Goal: Information Seeking & Learning: Learn about a topic

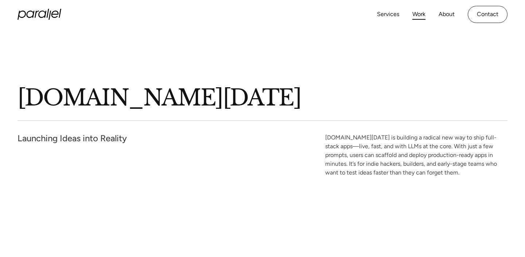
click at [420, 15] on link "Work" at bounding box center [418, 14] width 13 height 11
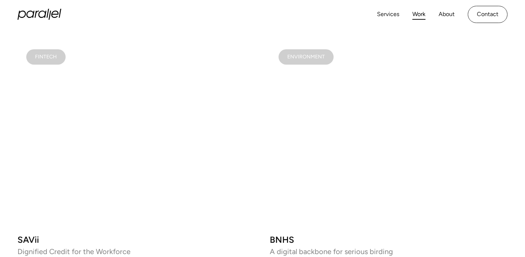
scroll to position [941, 0]
click at [157, 109] on video at bounding box center [136, 134] width 238 height 187
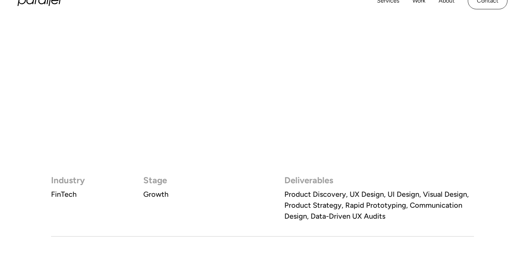
scroll to position [349, 0]
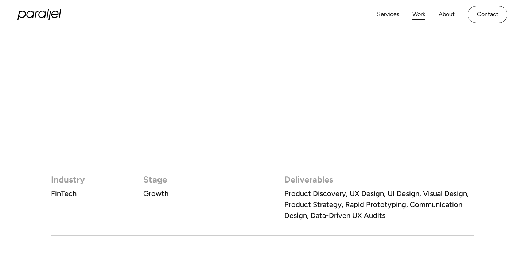
click at [413, 12] on link "Work" at bounding box center [418, 14] width 13 height 11
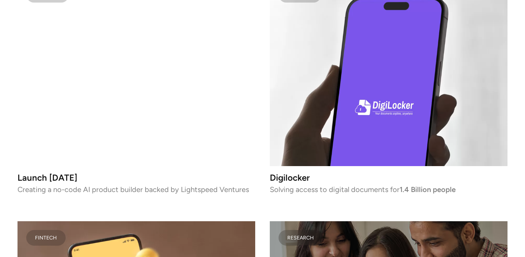
scroll to position [1973, 0]
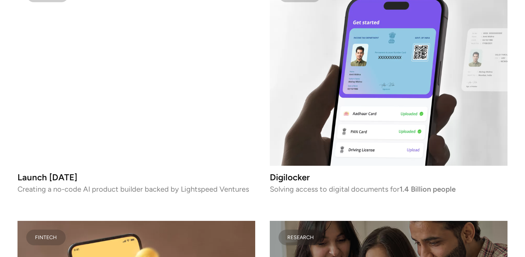
click at [175, 86] on video at bounding box center [136, 71] width 238 height 187
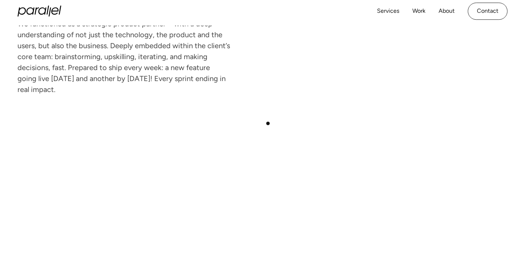
scroll to position [1731, 0]
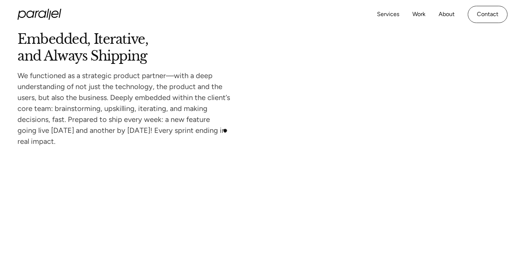
click at [224, 130] on p "We functioned as a strategic product partner—with a deep understanding of not j…" at bounding box center [125, 108] width 216 height 71
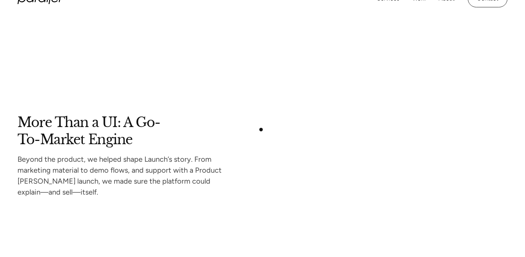
scroll to position [3333, 0]
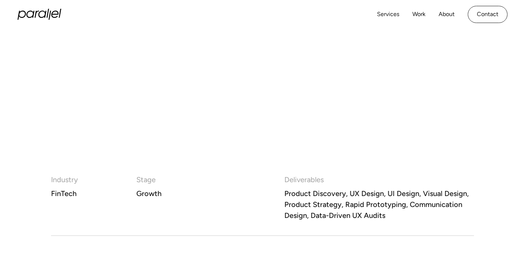
click at [66, 179] on h3 "Industry" at bounding box center [64, 179] width 27 height 11
click at [412, 15] on link "Work" at bounding box center [418, 14] width 13 height 11
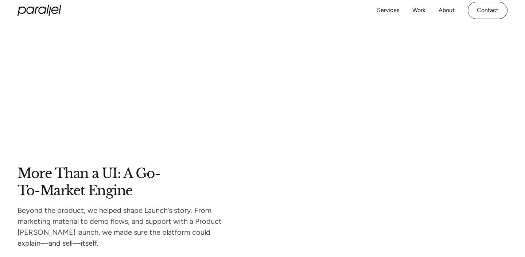
scroll to position [3279, 0]
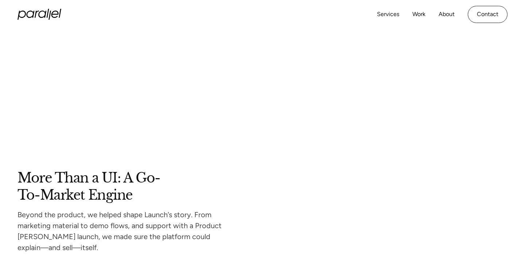
click at [120, 177] on h2 "More Than a UI: A Go-To-Market Engine" at bounding box center [125, 186] width 216 height 28
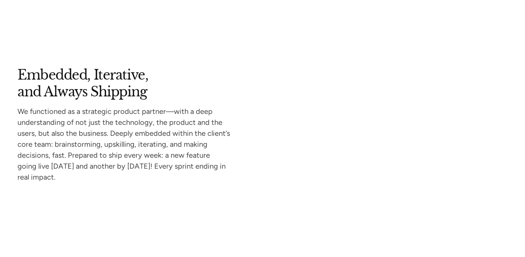
scroll to position [1696, 0]
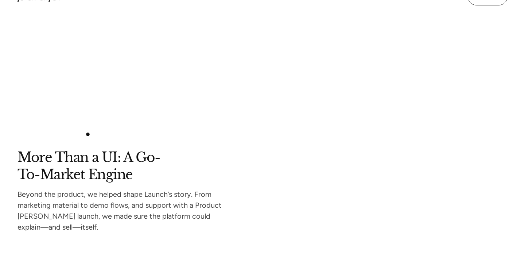
scroll to position [3300, 0]
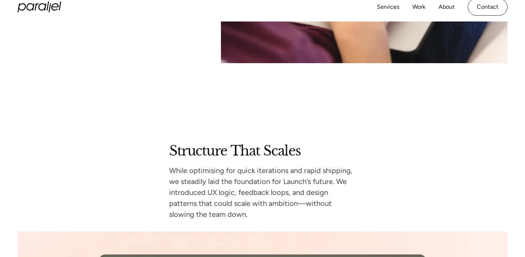
scroll to position [2549, 0]
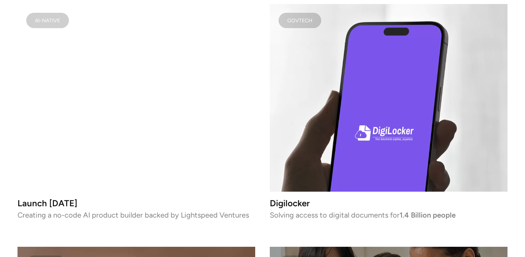
scroll to position [1951, 0]
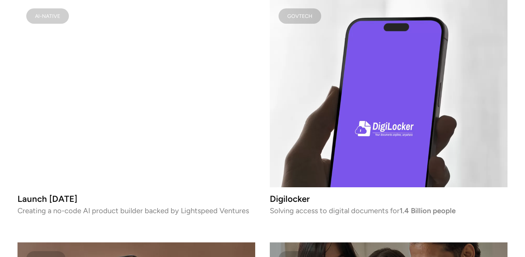
click at [164, 136] on video at bounding box center [136, 93] width 238 height 187
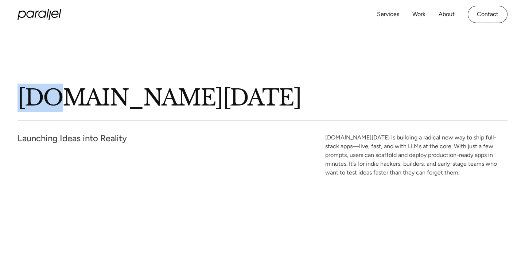
drag, startPoint x: 23, startPoint y: 99, endPoint x: 51, endPoint y: 100, distance: 28.1
click at [51, 100] on p "Launch.Today" at bounding box center [262, 99] width 490 height 25
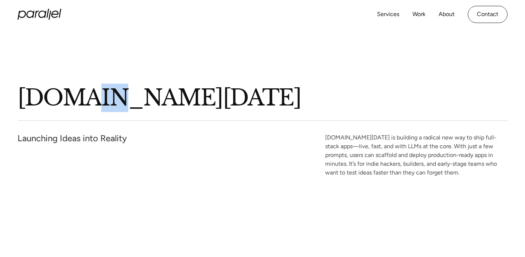
drag, startPoint x: 103, startPoint y: 95, endPoint x: 85, endPoint y: 94, distance: 18.3
click at [85, 94] on p "Launch.Today" at bounding box center [262, 99] width 490 height 25
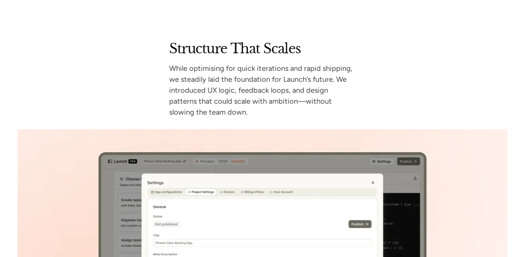
scroll to position [2716, 0]
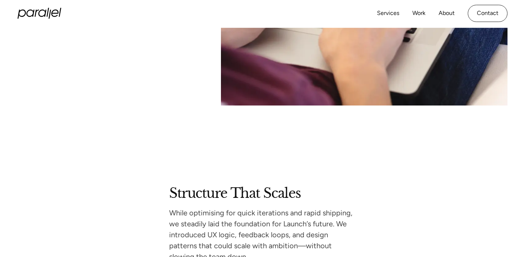
scroll to position [2573, 0]
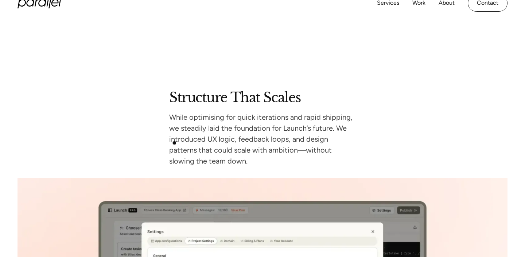
scroll to position [2666, 0]
